Goal: Browse casually

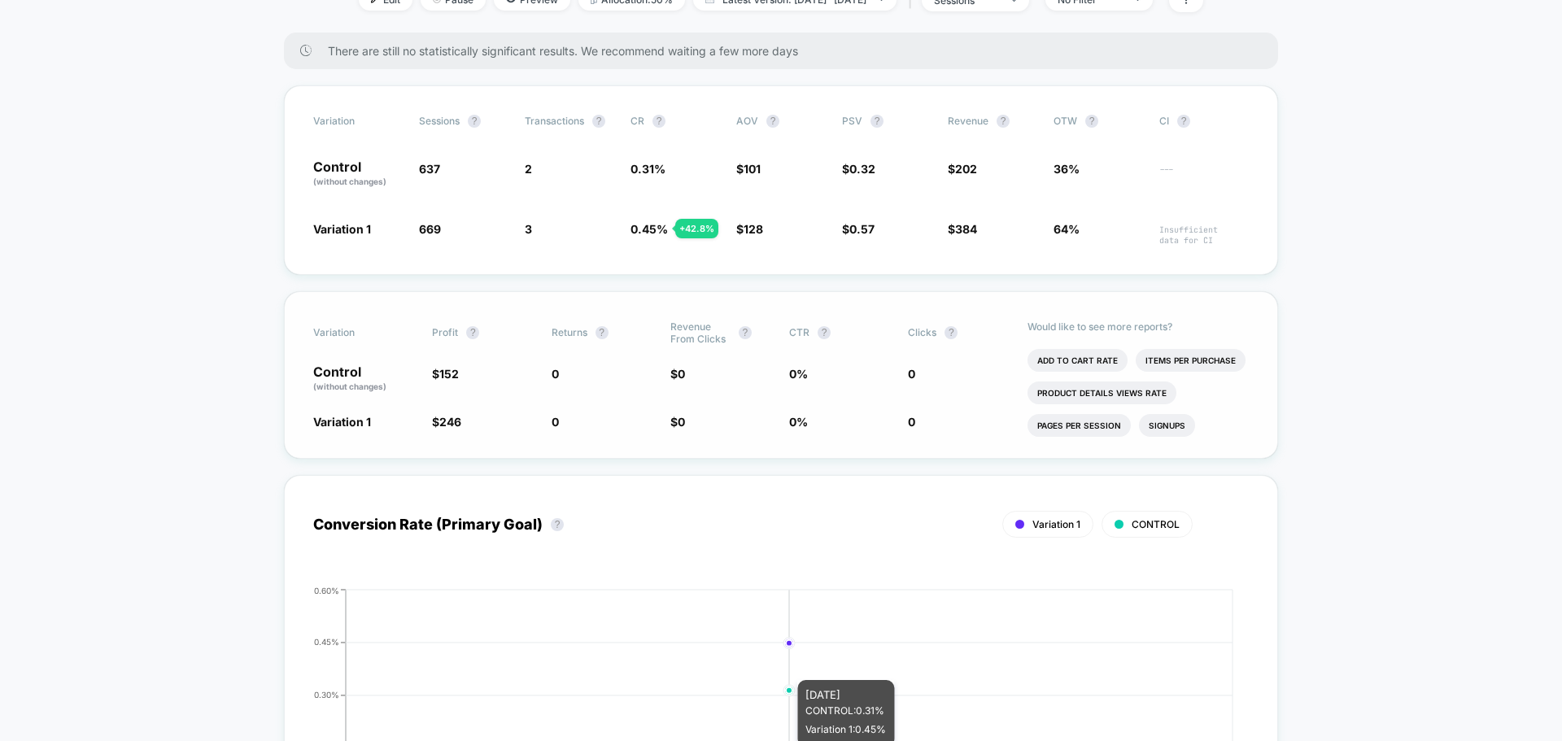
scroll to position [163, 0]
